Goal: Task Accomplishment & Management: Manage account settings

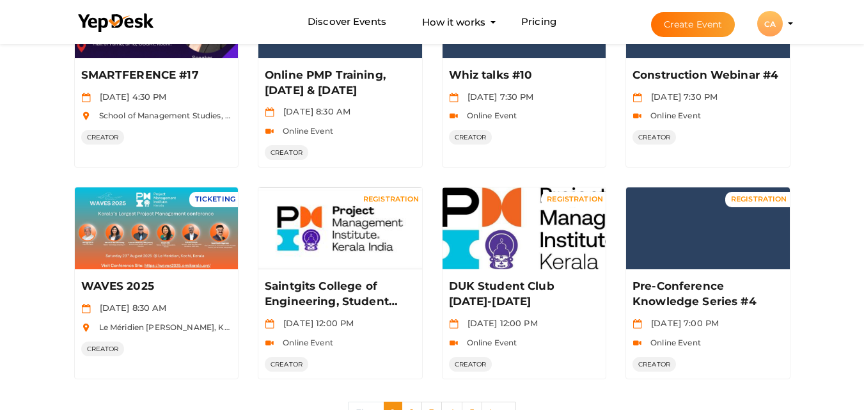
scroll to position [639, 0]
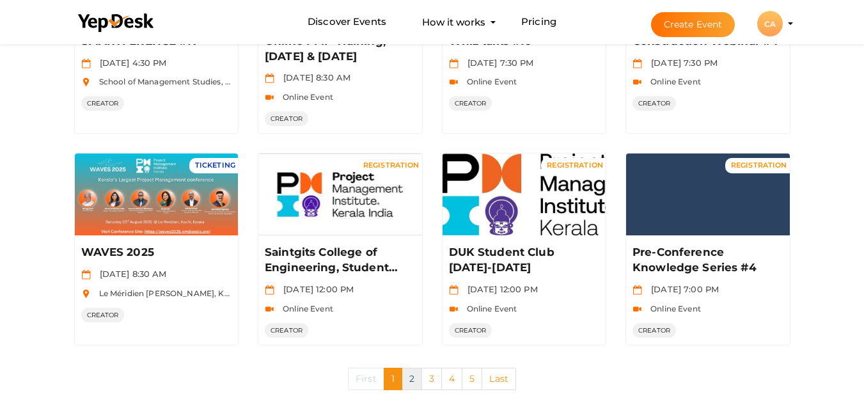
click at [410, 389] on link "2" at bounding box center [412, 379] width 20 height 22
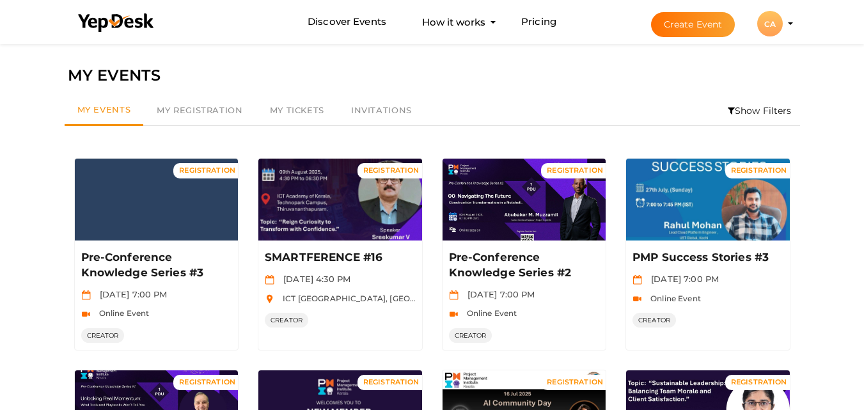
scroll to position [358, 0]
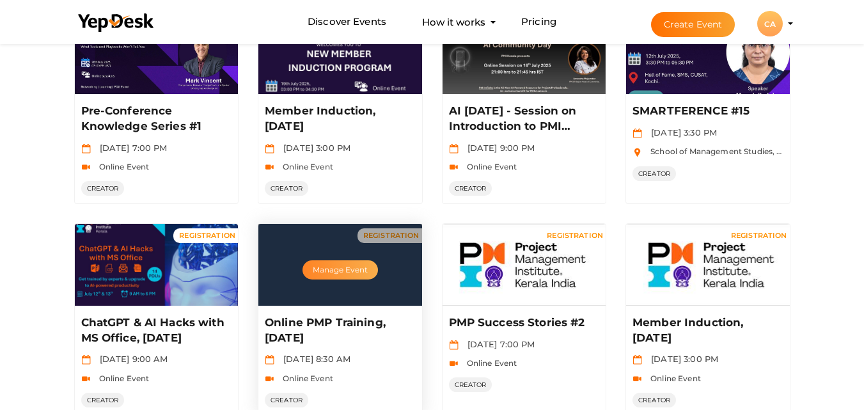
click at [332, 268] on button "Manage Event" at bounding box center [339, 269] width 75 height 19
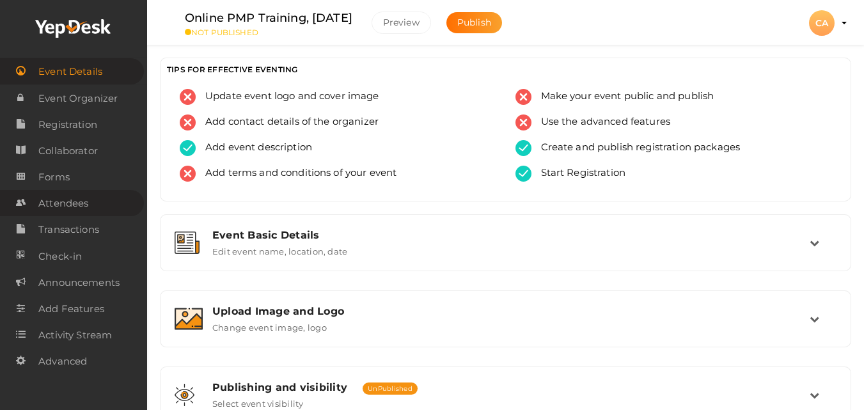
click at [54, 210] on span "Attendees" at bounding box center [63, 204] width 50 height 26
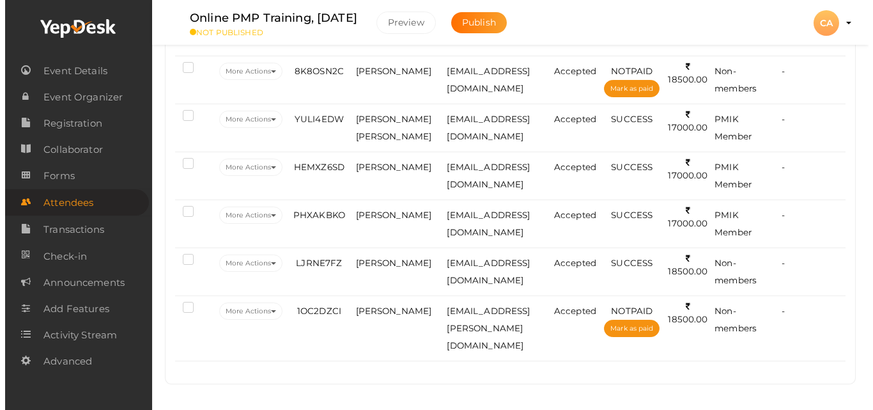
scroll to position [264, 0]
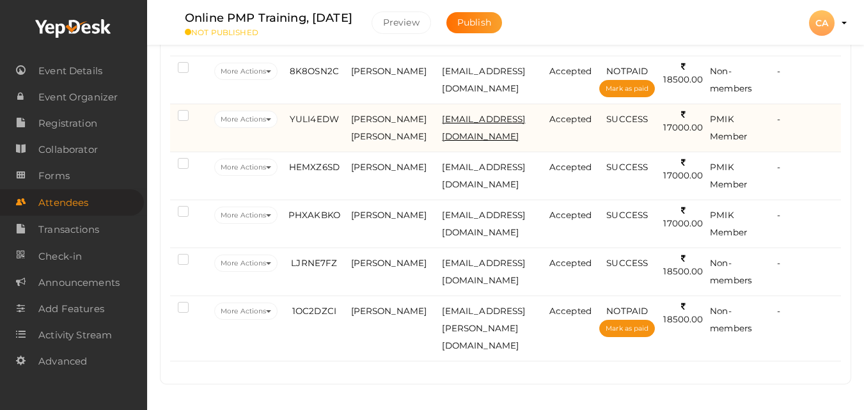
click at [460, 114] on span "nandhuhari123@gmail.com" at bounding box center [483, 127] width 83 height 27
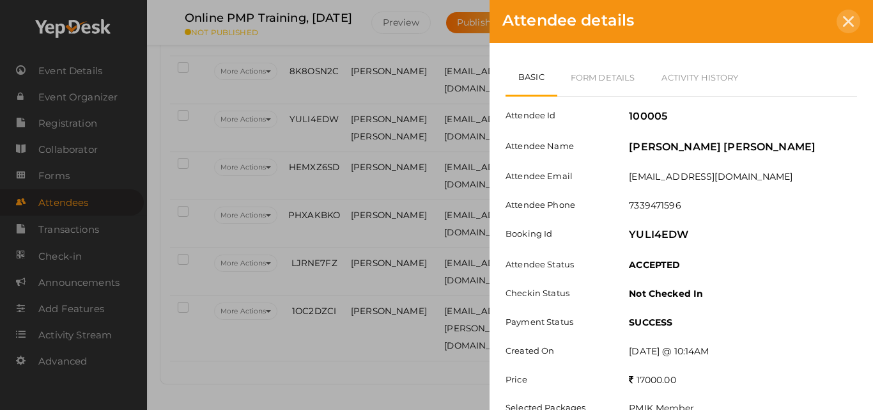
click at [846, 24] on icon at bounding box center [848, 21] width 11 height 11
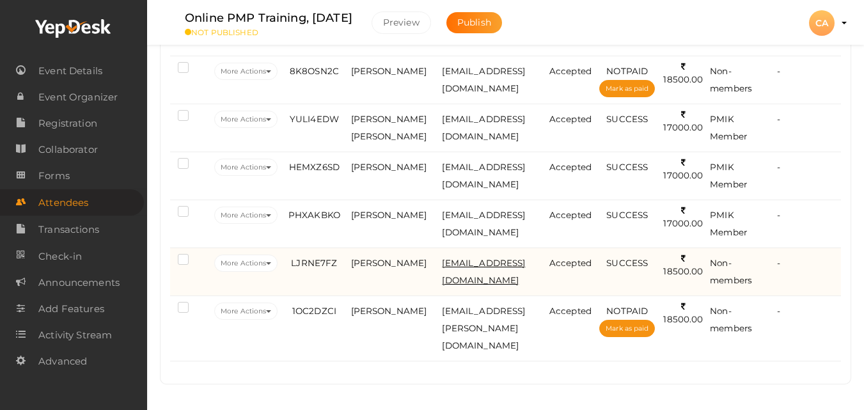
click at [442, 276] on span "nisamchungath@gmail.com" at bounding box center [483, 271] width 83 height 27
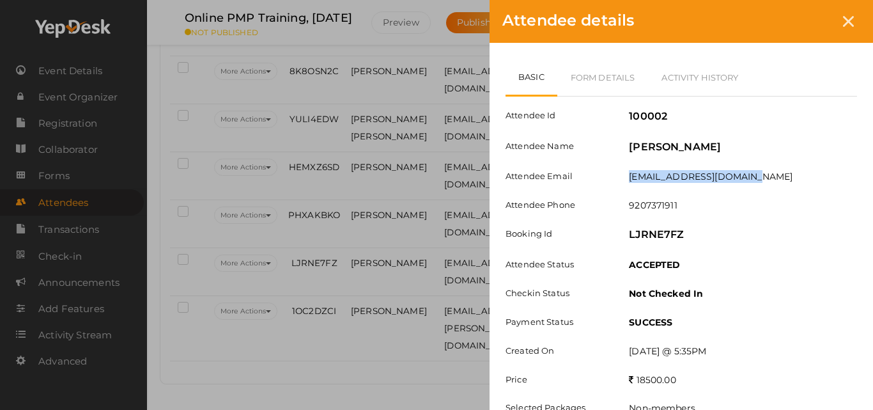
drag, startPoint x: 628, startPoint y: 176, endPoint x: 761, endPoint y: 175, distance: 132.3
click at [761, 175] on div "nisamchungath@gmail.com" at bounding box center [743, 178] width 247 height 16
copy label "nisamchungath@gmail.com"
